Goal: Information Seeking & Learning: Learn about a topic

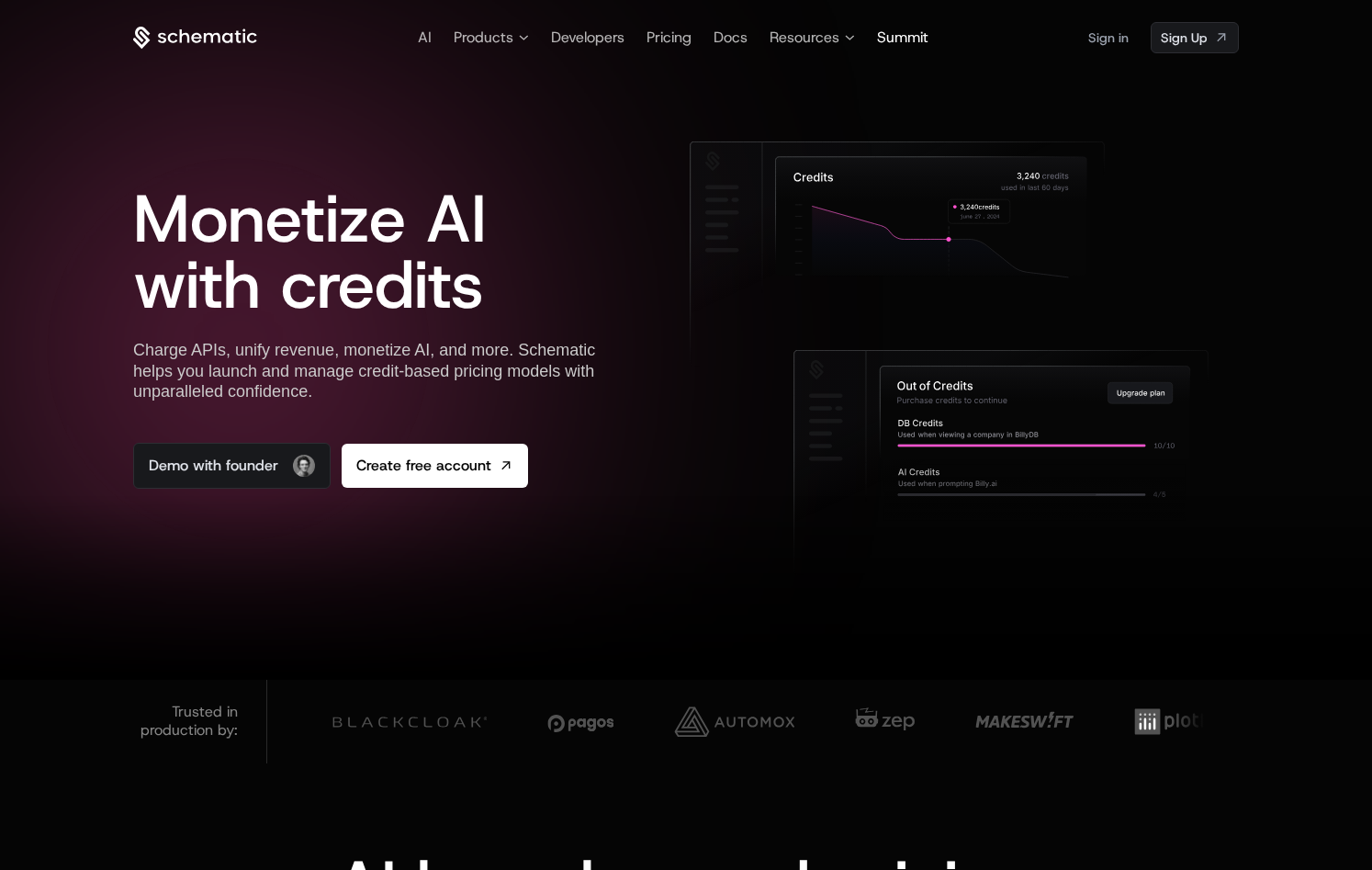
click at [892, 34] on span "Summit" at bounding box center [903, 37] width 51 height 20
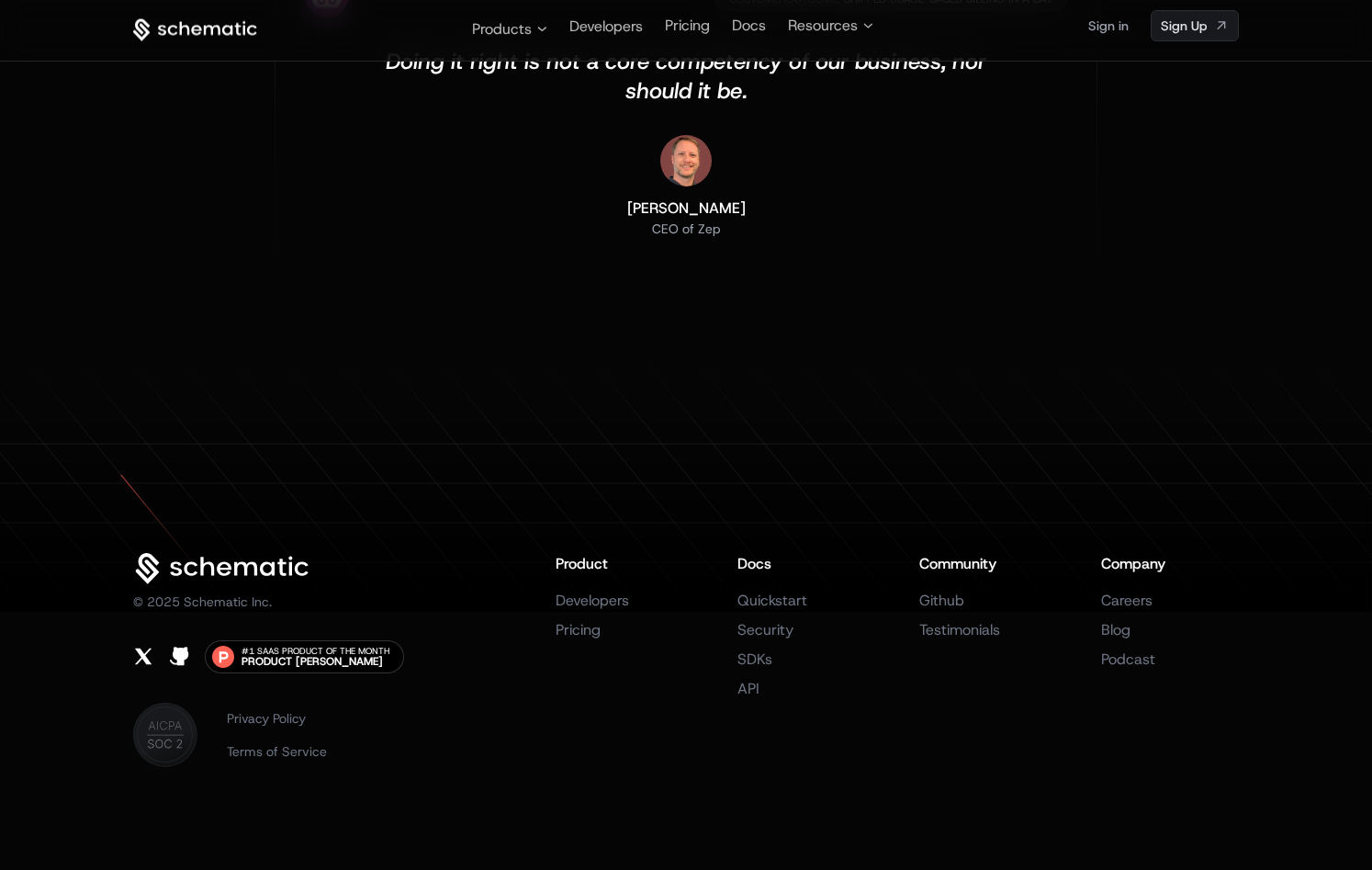
scroll to position [5863, 0]
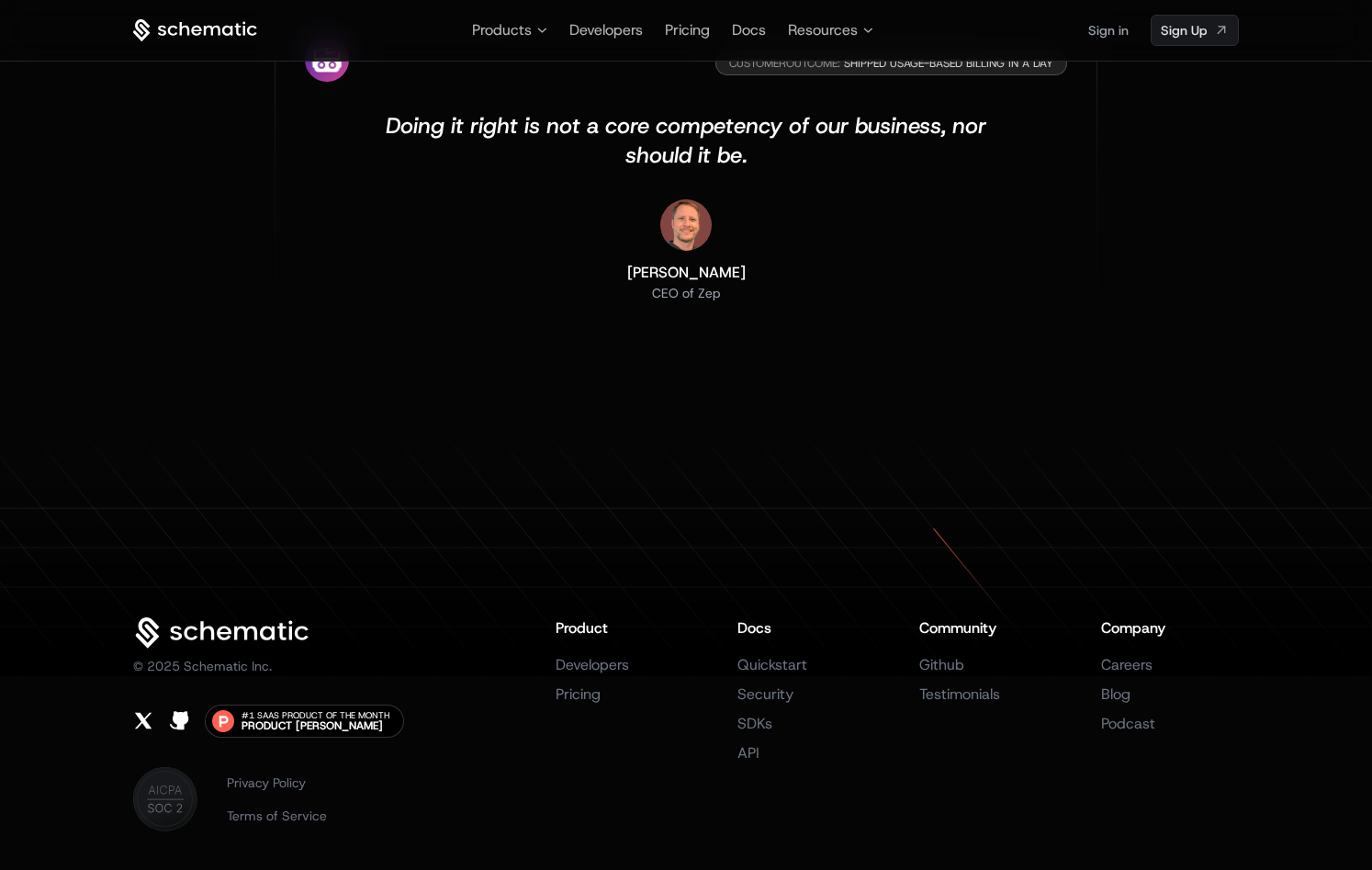
click at [217, 671] on p "© 2025 Schematic Inc." at bounding box center [202, 665] width 139 height 19
copy p "Schematic"
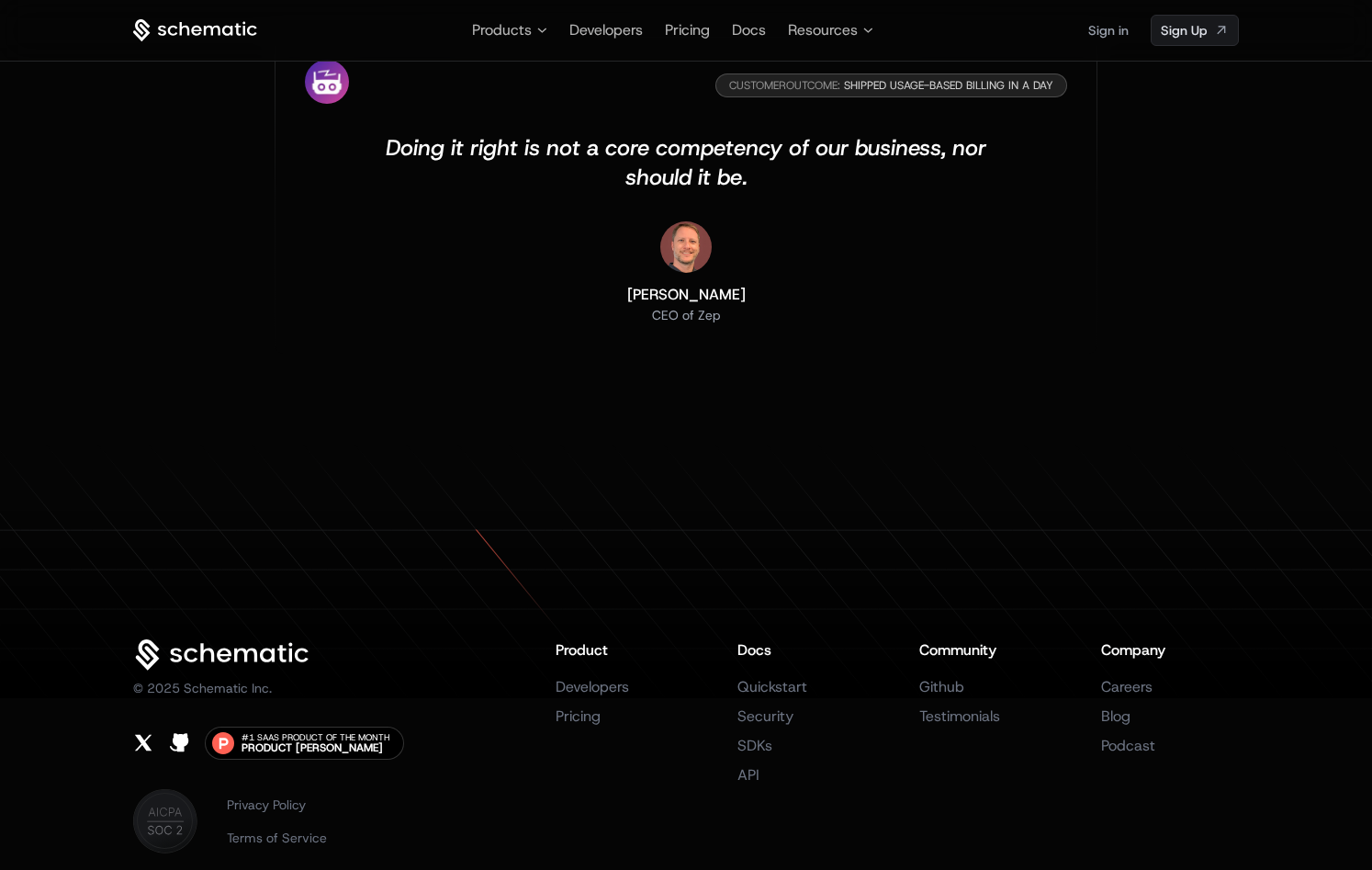
click at [433, 655] on div "© 2025 Schematic Inc." at bounding box center [329, 668] width 393 height 58
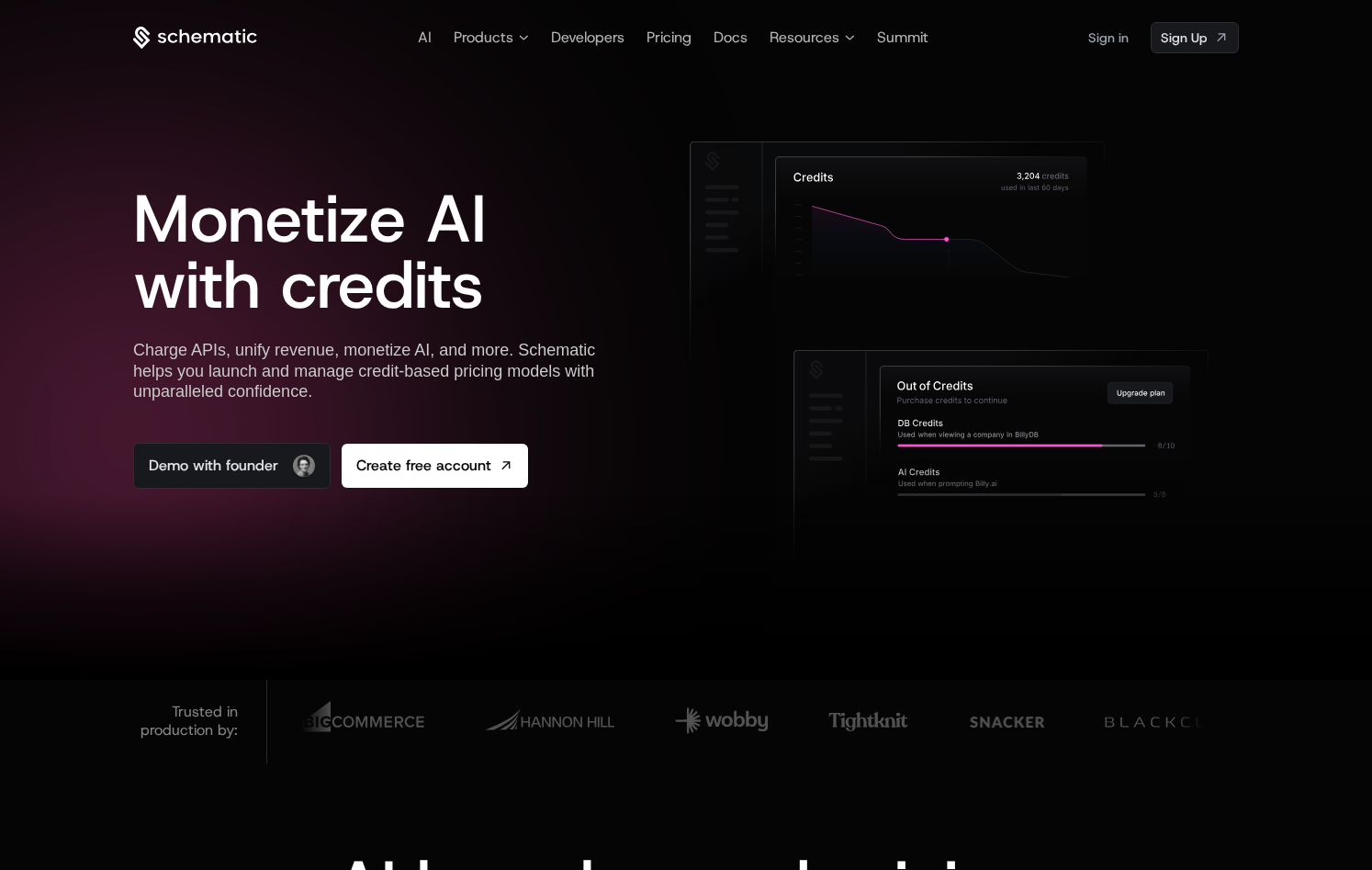
scroll to position [0, 0]
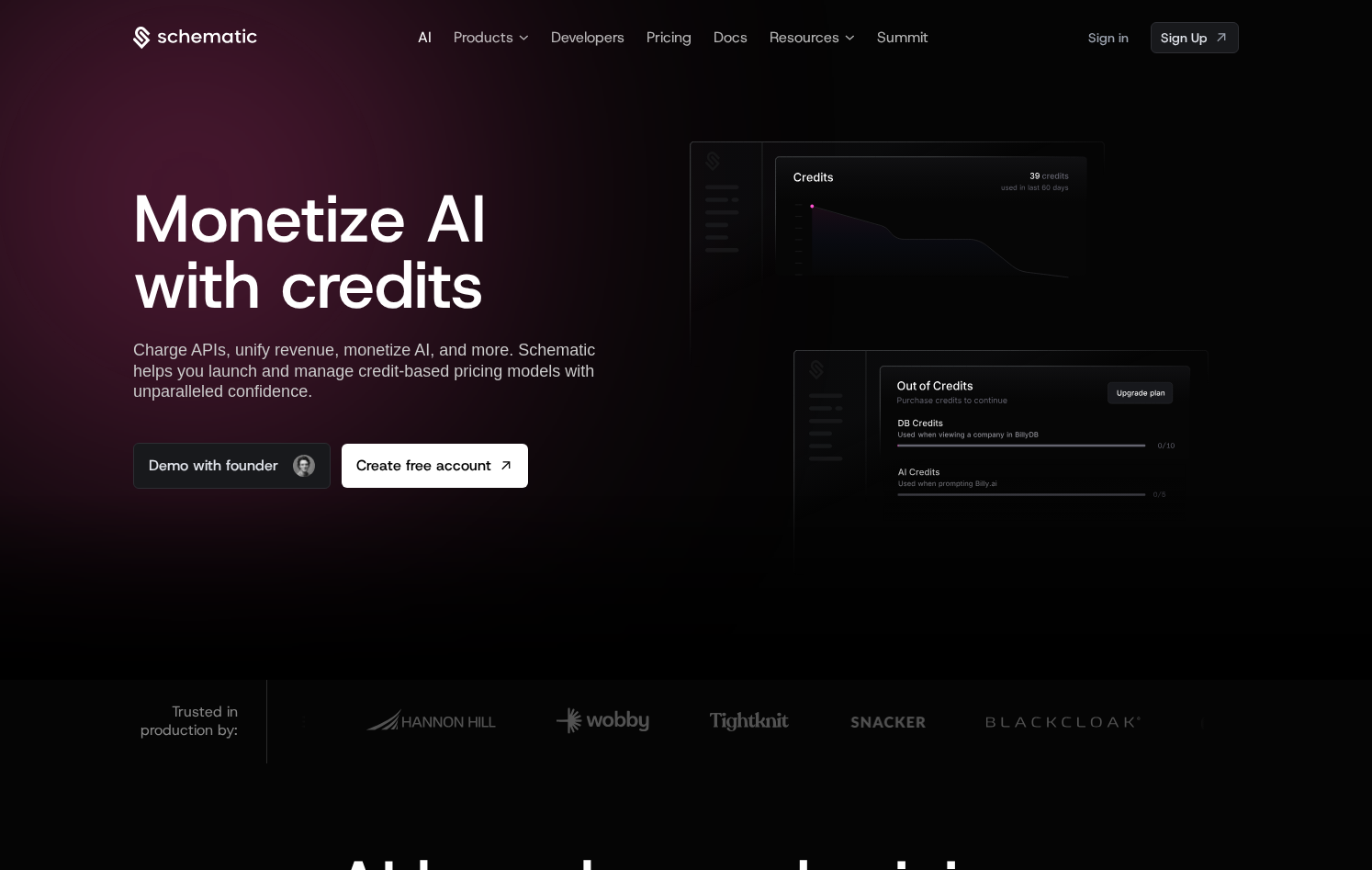
click at [428, 40] on span "AI" at bounding box center [425, 37] width 14 height 20
click at [428, 39] on span "AI" at bounding box center [425, 37] width 14 height 20
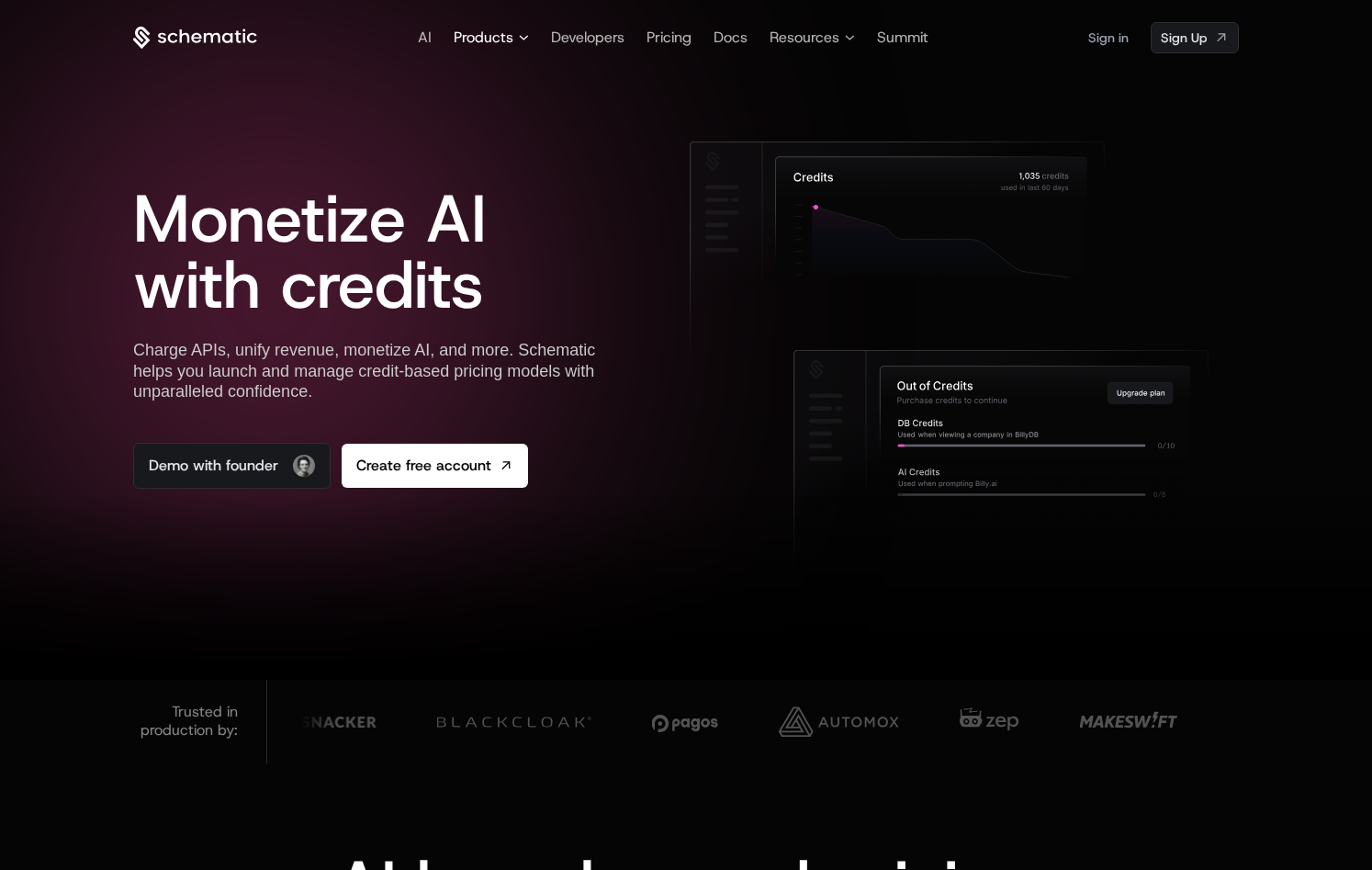
click at [514, 37] on span "Products" at bounding box center [491, 37] width 76 height 22
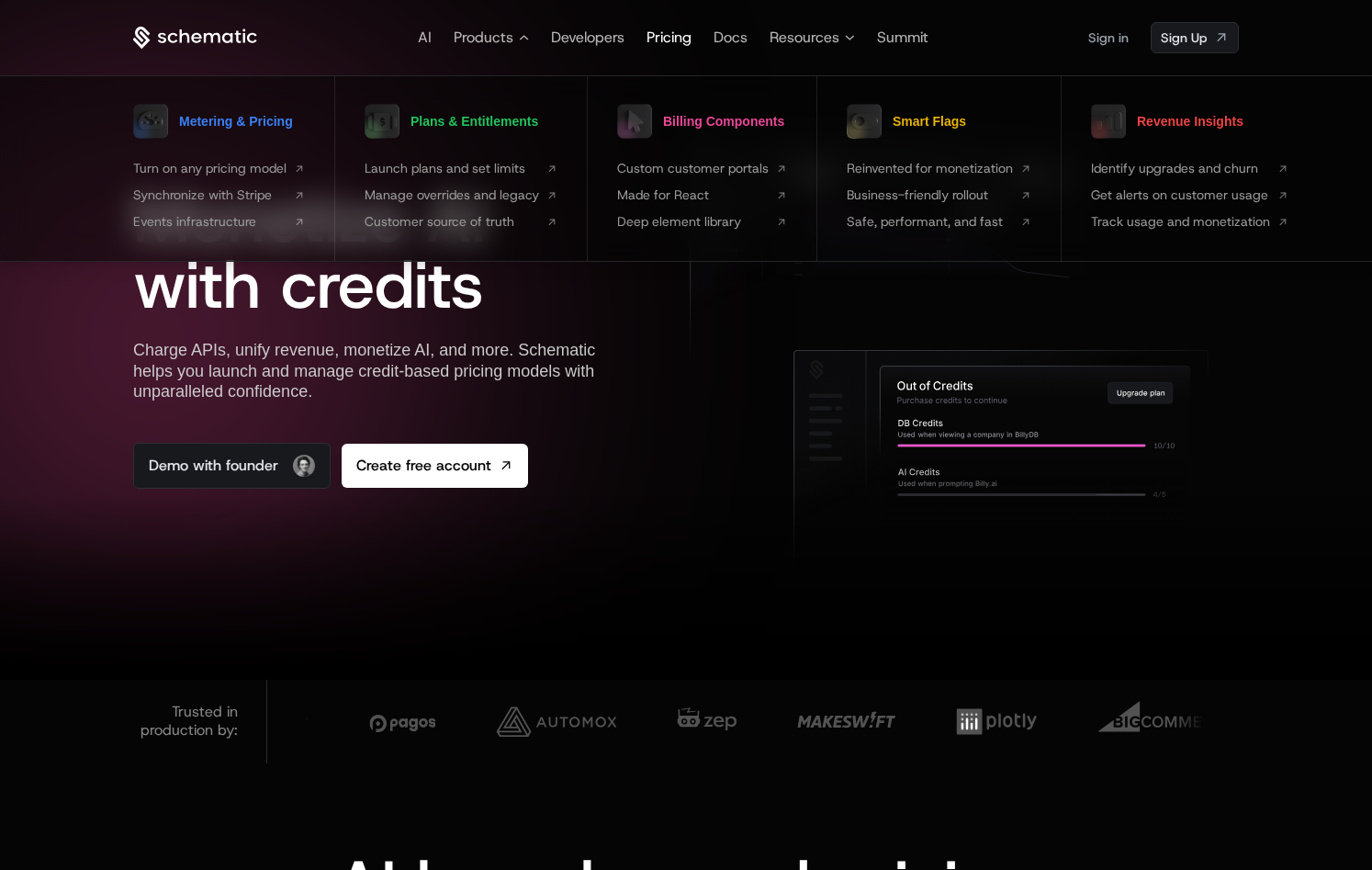
click at [659, 38] on span "Pricing" at bounding box center [669, 37] width 45 height 20
